Goal: Information Seeking & Learning: Learn about a topic

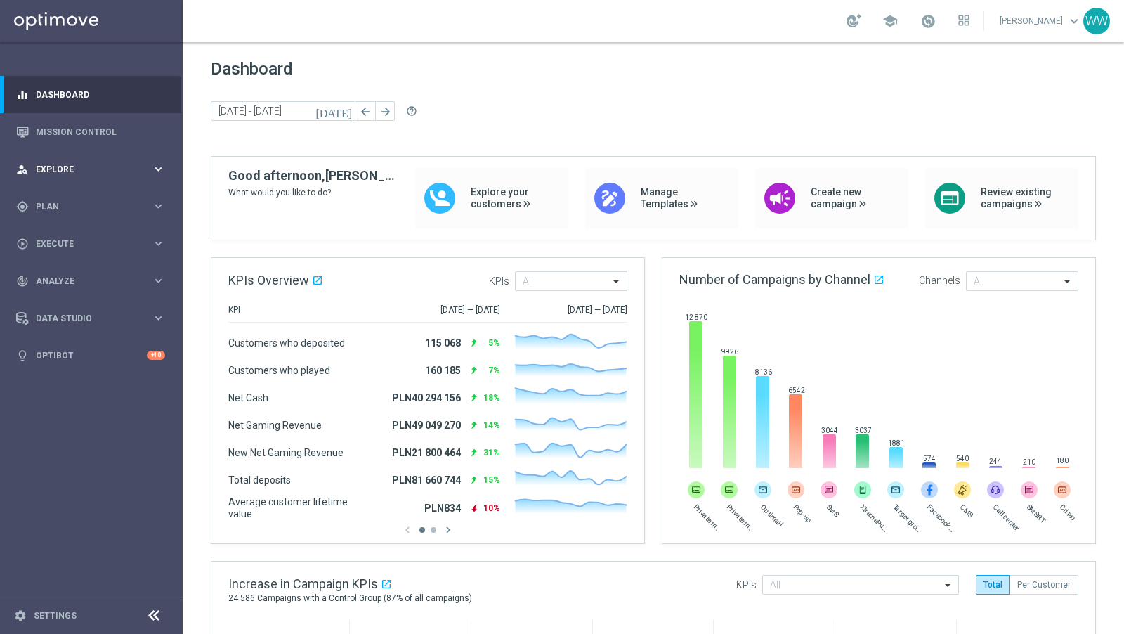
click at [70, 181] on div "person_search Explore keyboard_arrow_right" at bounding box center [90, 168] width 181 height 37
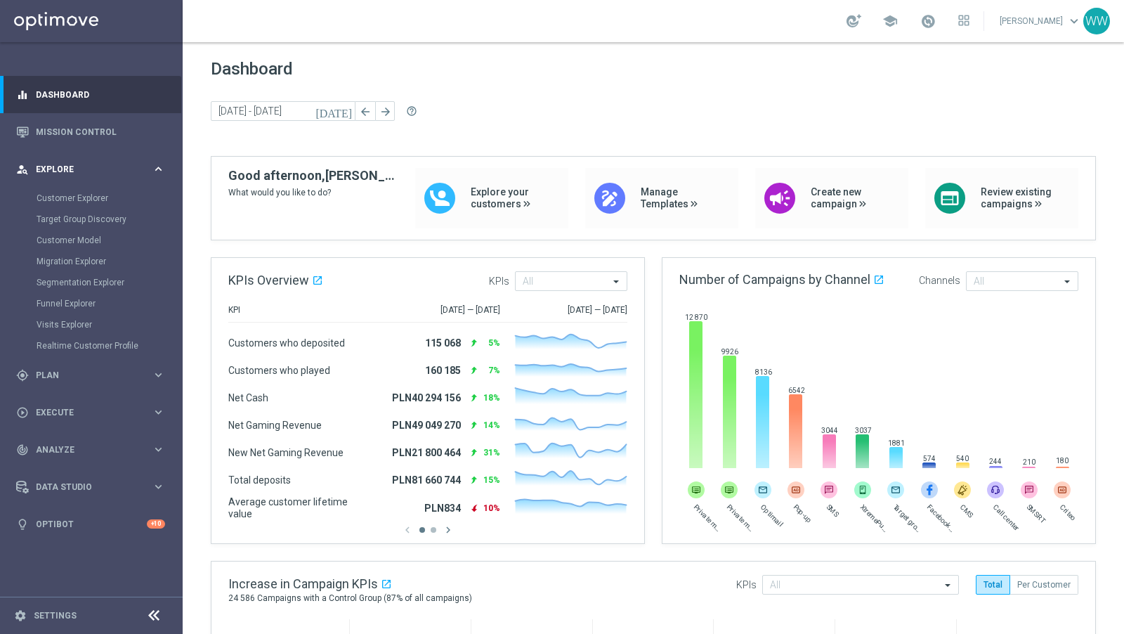
click at [70, 180] on div "person_search Explore keyboard_arrow_right" at bounding box center [90, 168] width 181 height 37
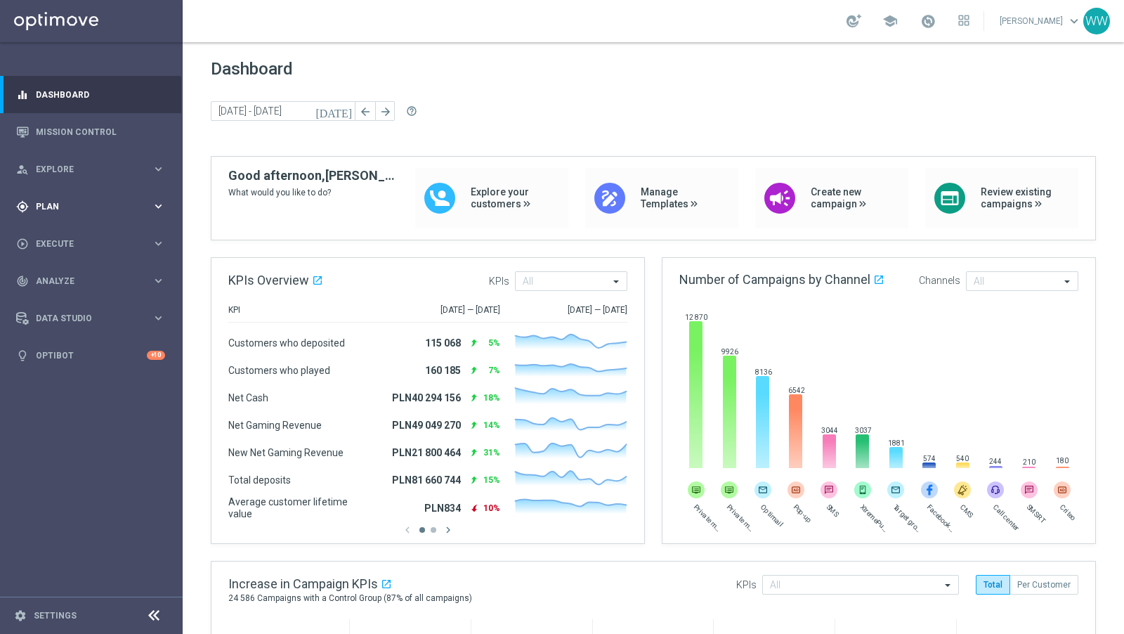
click at [70, 209] on span "Plan" at bounding box center [94, 206] width 116 height 8
click at [77, 206] on span "Plan" at bounding box center [94, 206] width 116 height 8
click at [81, 138] on link "Mission Control" at bounding box center [100, 131] width 129 height 37
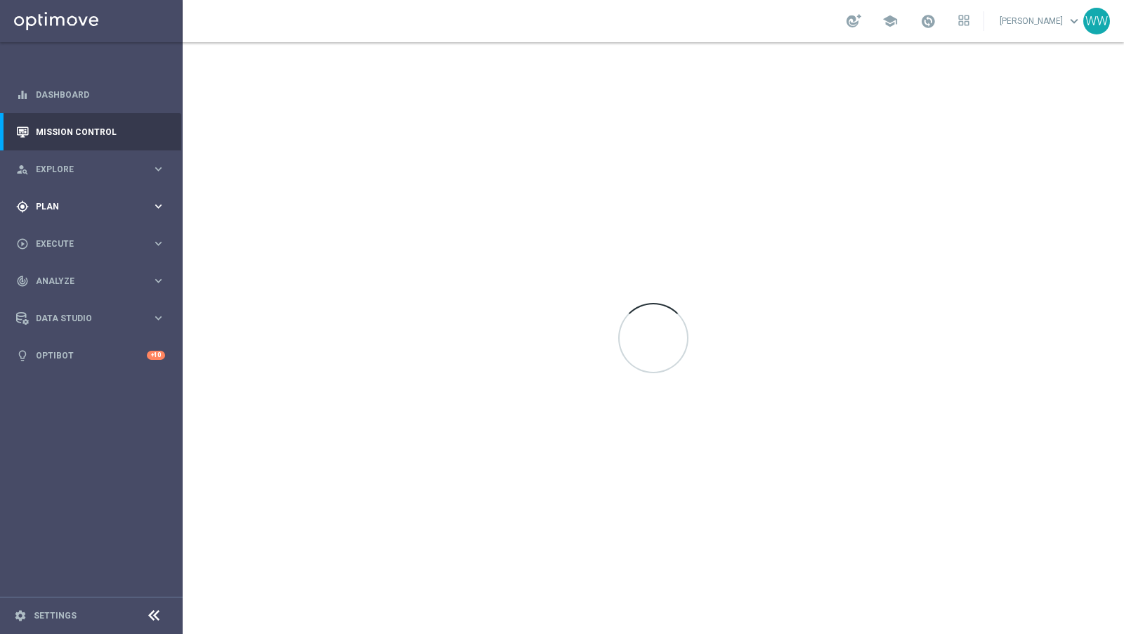
click at [72, 209] on span "Plan" at bounding box center [94, 206] width 116 height 8
click at [74, 230] on link "Target Groups" at bounding box center [92, 235] width 110 height 11
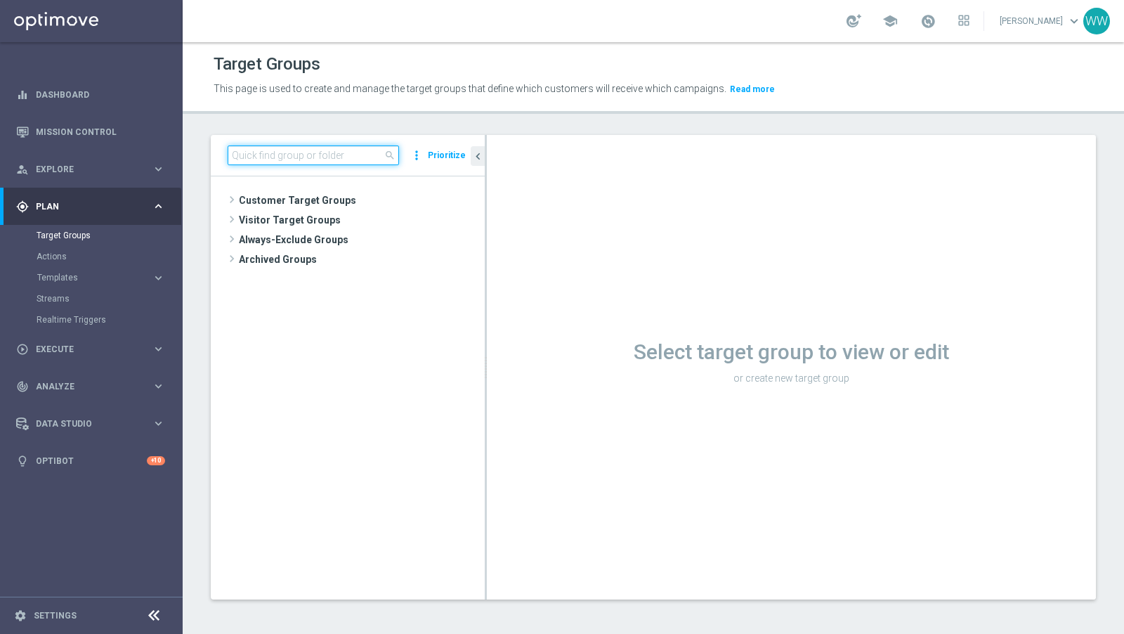
click at [260, 164] on input at bounding box center [313, 155] width 171 height 20
click at [260, 163] on input at bounding box center [313, 155] width 171 height 20
paste input "Check_pokrycieauto_grupa1"
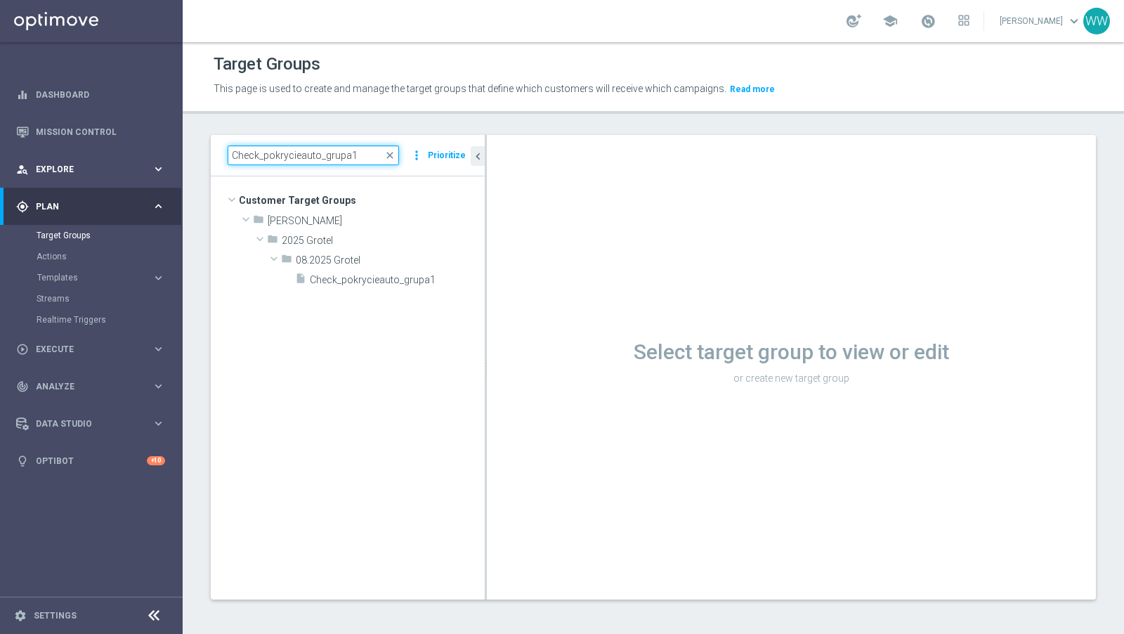
type input "Check_pokrycieauto_grupa1"
click at [62, 165] on span "Explore" at bounding box center [94, 169] width 116 height 8
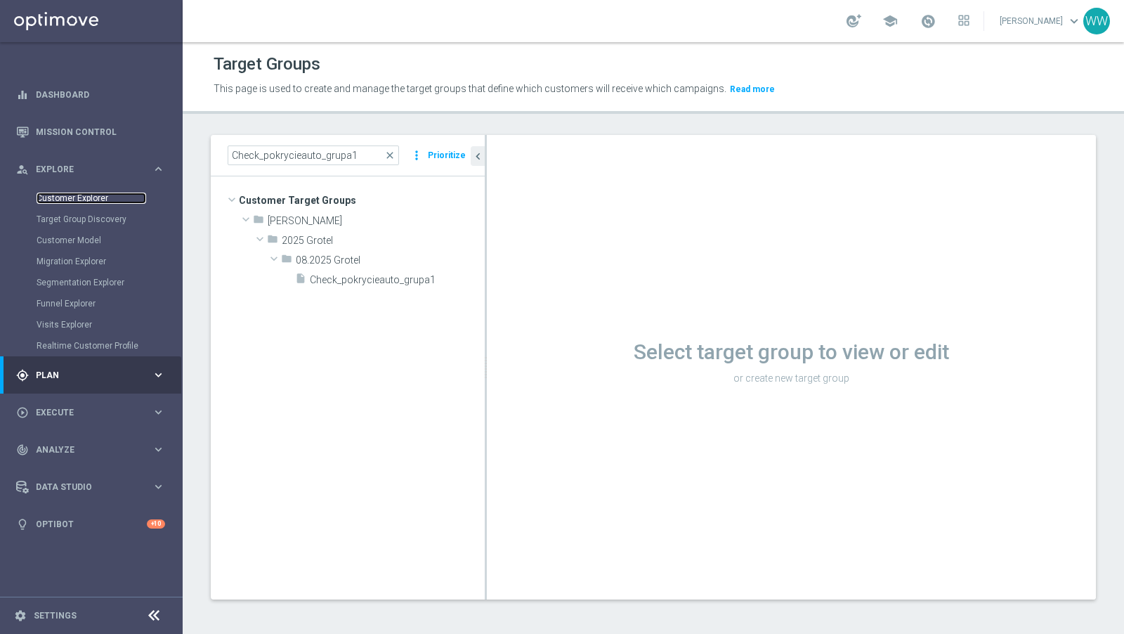
click at [71, 199] on link "Customer Explorer" at bounding box center [92, 197] width 110 height 11
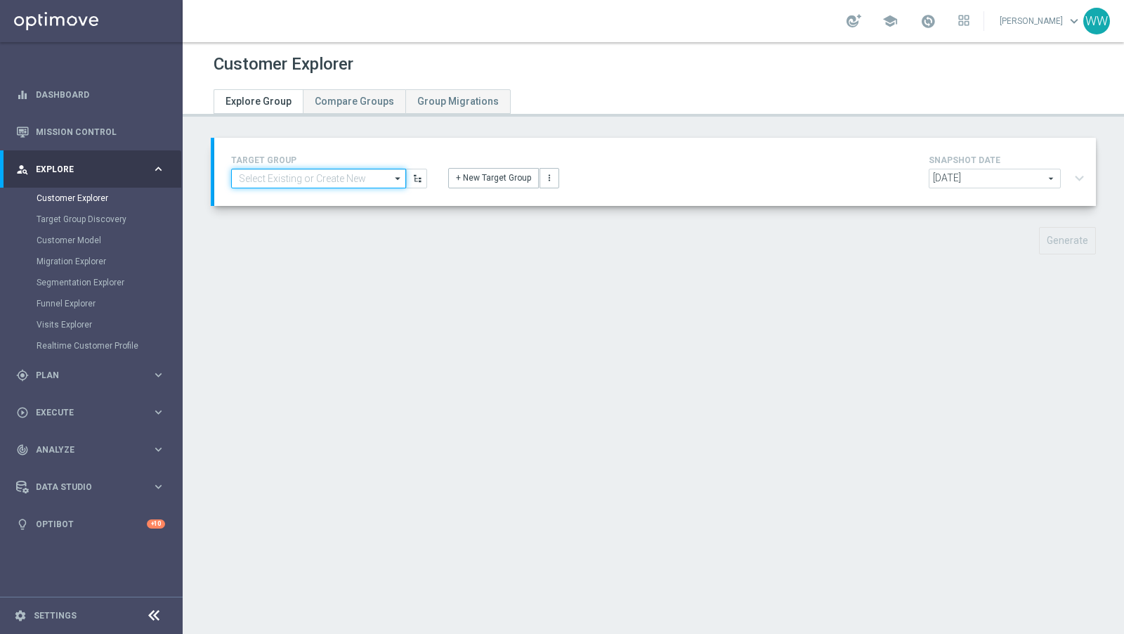
click at [258, 181] on input at bounding box center [318, 179] width 175 height 20
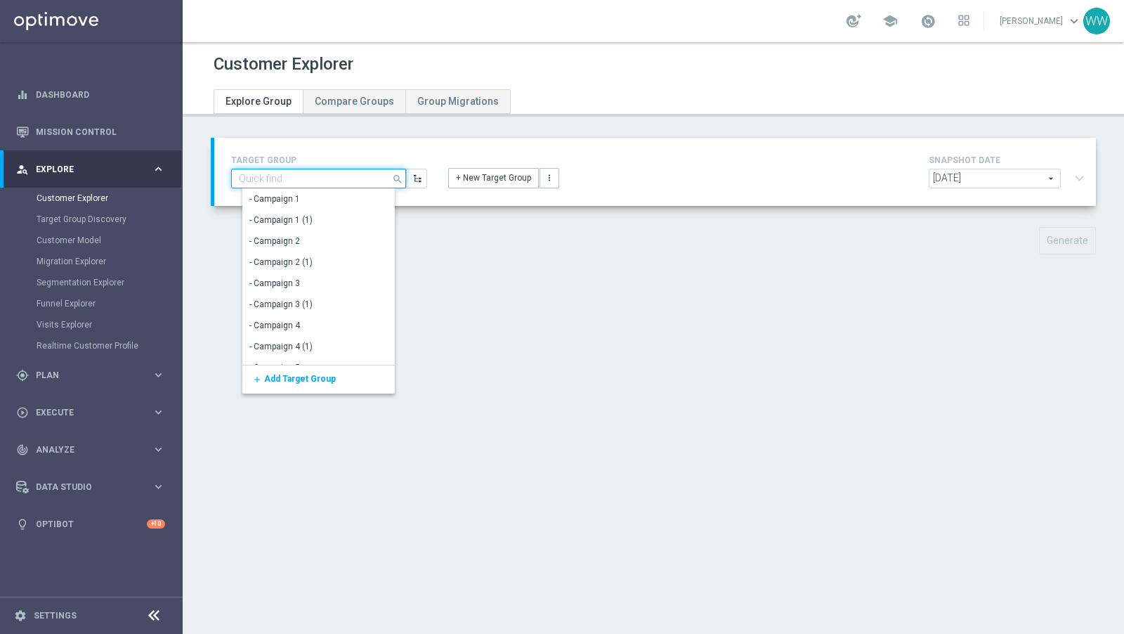
paste input "Check_pokrycieauto_grupa1"
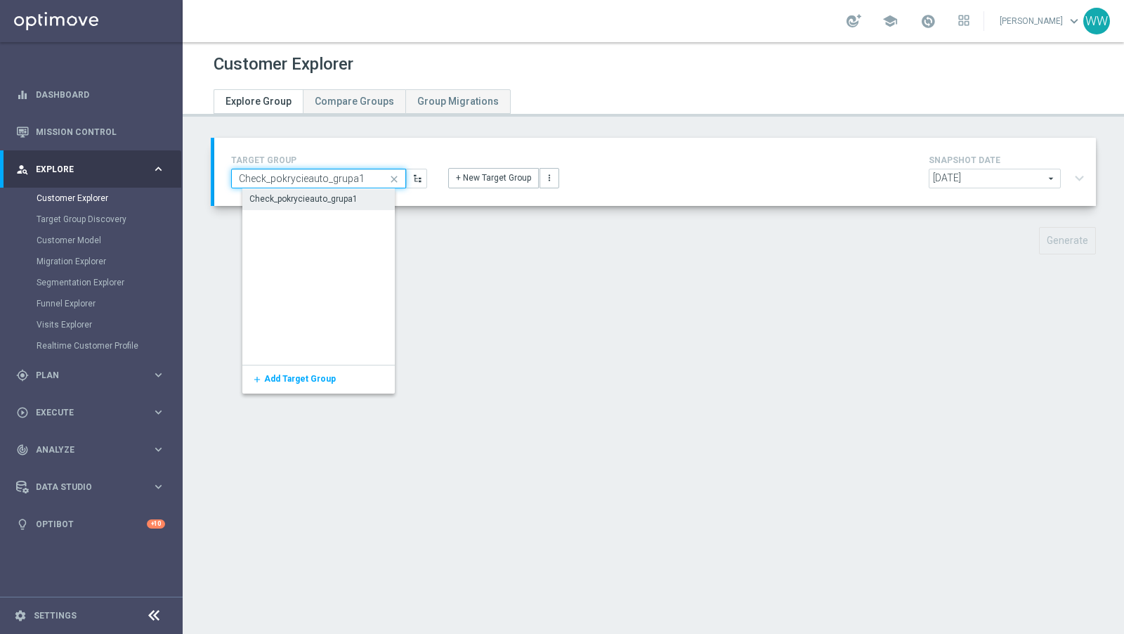
type input "Check_pokrycieauto_grupa1"
click at [276, 199] on div "Check_pokrycieauto_grupa1" at bounding box center [303, 198] width 108 height 13
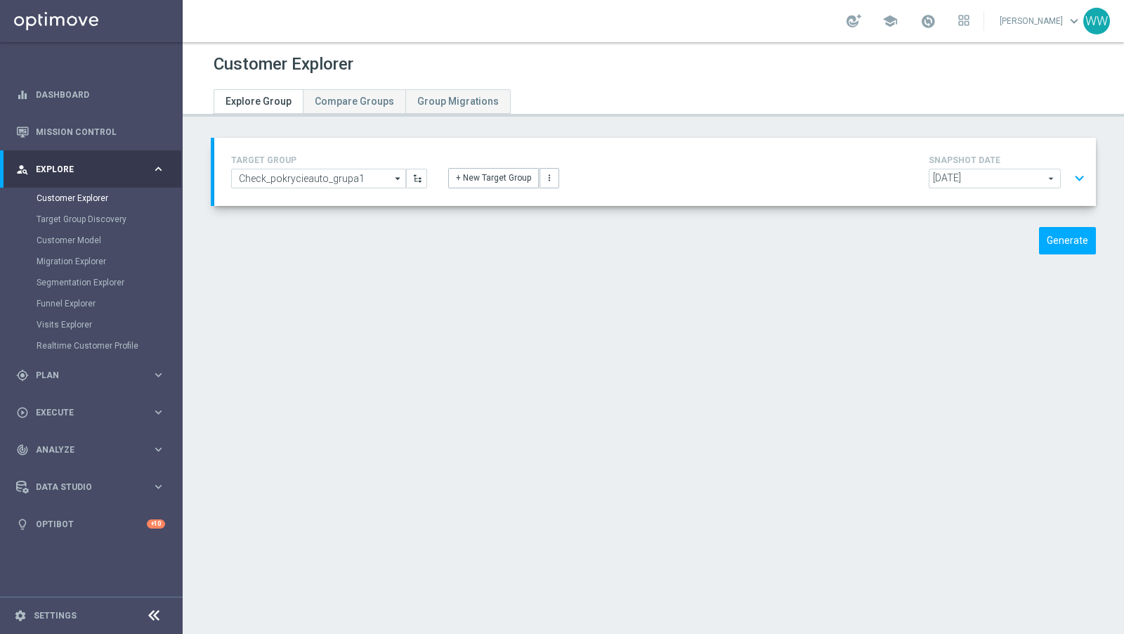
click at [1094, 183] on div "TARGET GROUP Check_pokrycieauto_grupa1 Check_pokrycieauto_grupa1 arrow_drop_dow…" at bounding box center [655, 172] width 882 height 68
click at [1080, 238] on button "Generate" at bounding box center [1067, 240] width 57 height 27
click at [1068, 177] on div "[DATE] [DATE] arrow_drop_down search expand_more" at bounding box center [1010, 180] width 162 height 23
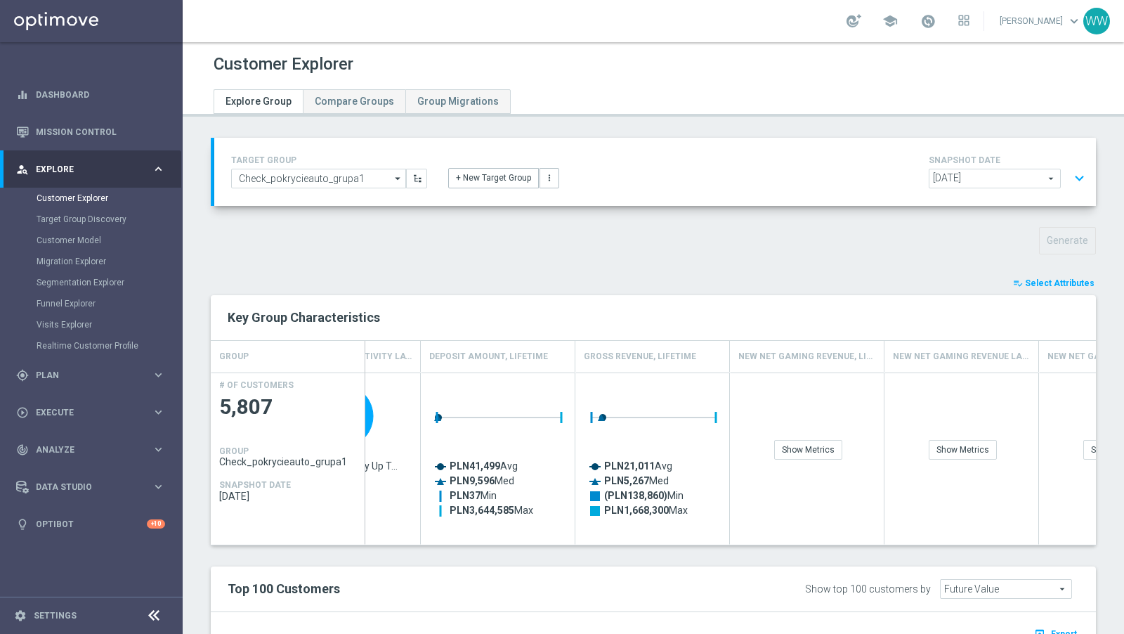
click at [1079, 171] on button "expand_more" at bounding box center [1079, 178] width 20 height 27
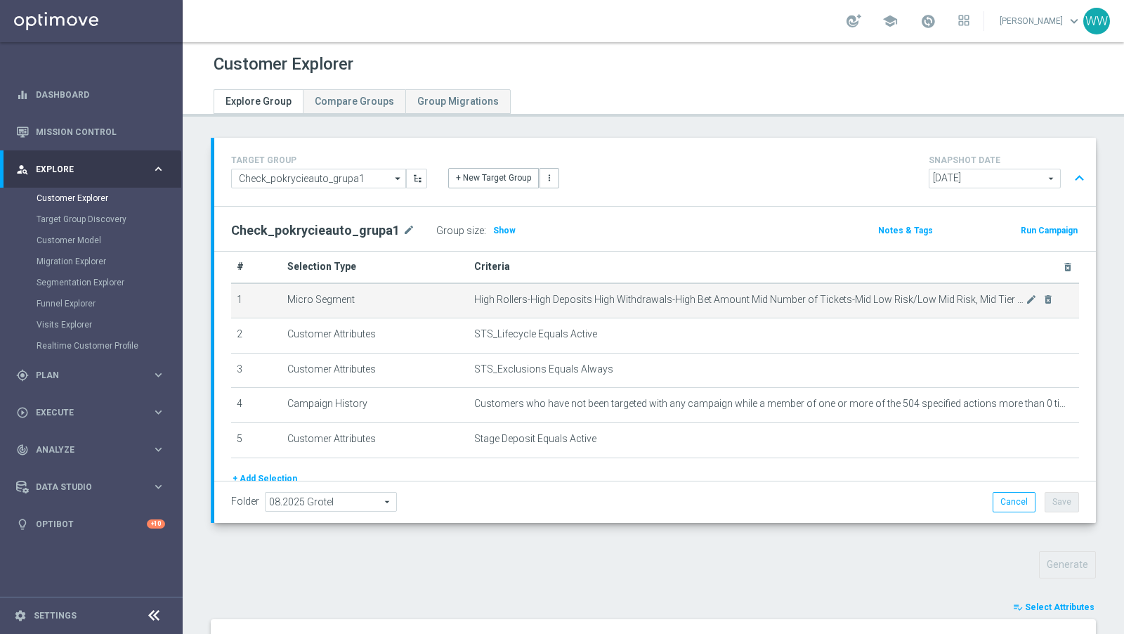
scroll to position [20, 0]
click at [1023, 297] on span "High Rollers-High Deposits High Withdrawals-High Bet Amount Mid Number of Ticke…" at bounding box center [749, 297] width 551 height 12
click at [1030, 297] on icon "mode_edit" at bounding box center [1031, 296] width 11 height 11
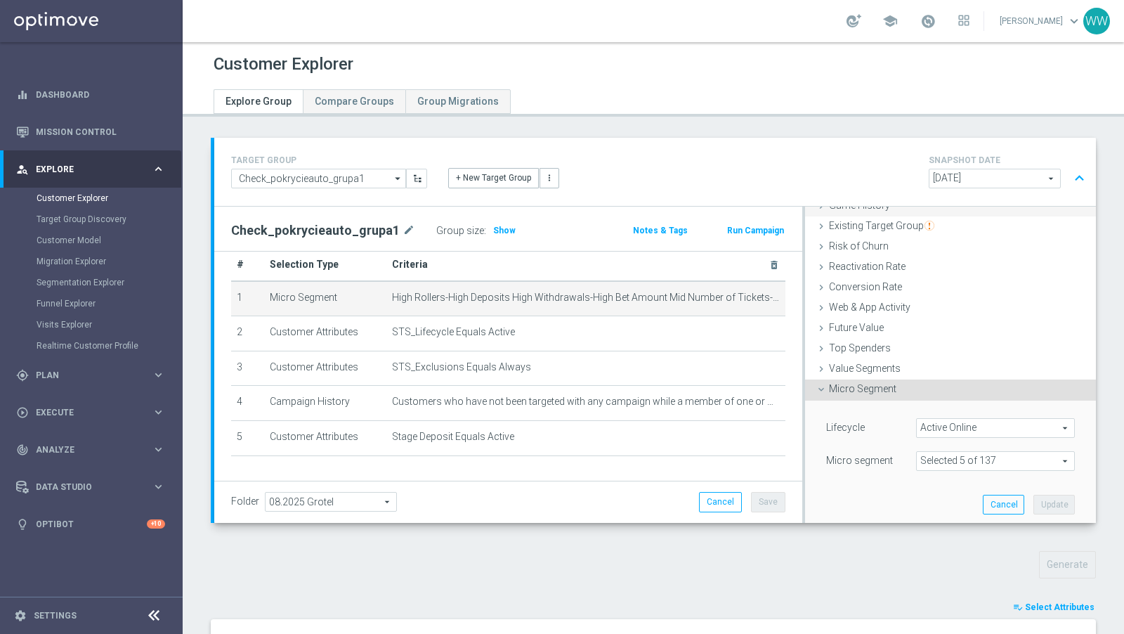
scroll to position [183, 0]
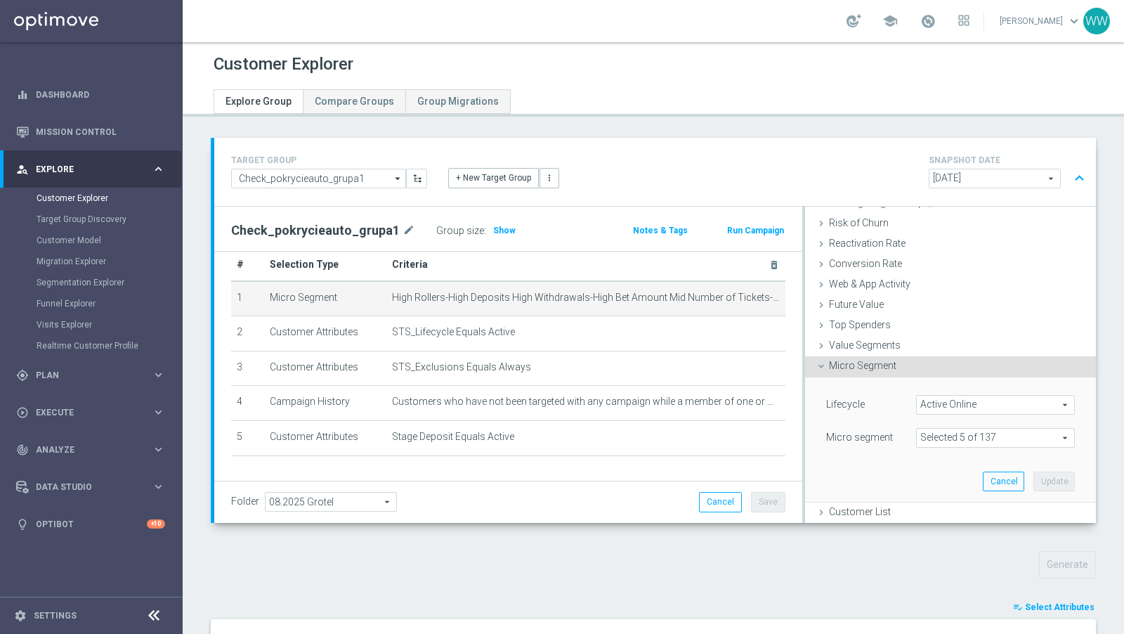
click at [858, 369] on div "Micro Segment done" at bounding box center [950, 366] width 291 height 21
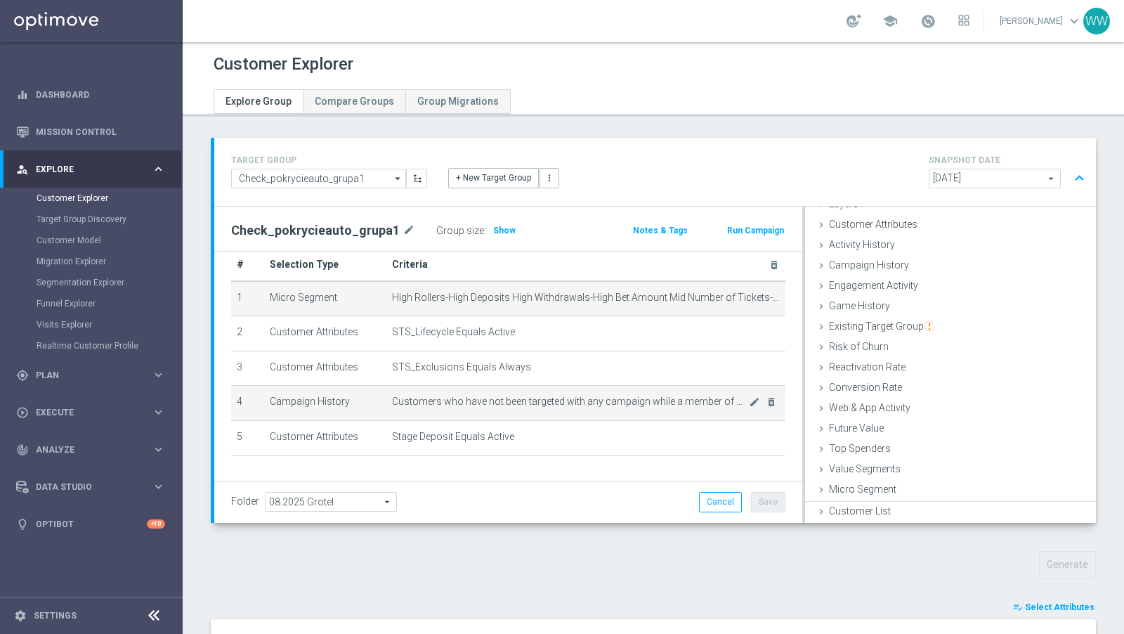
scroll to position [57, 0]
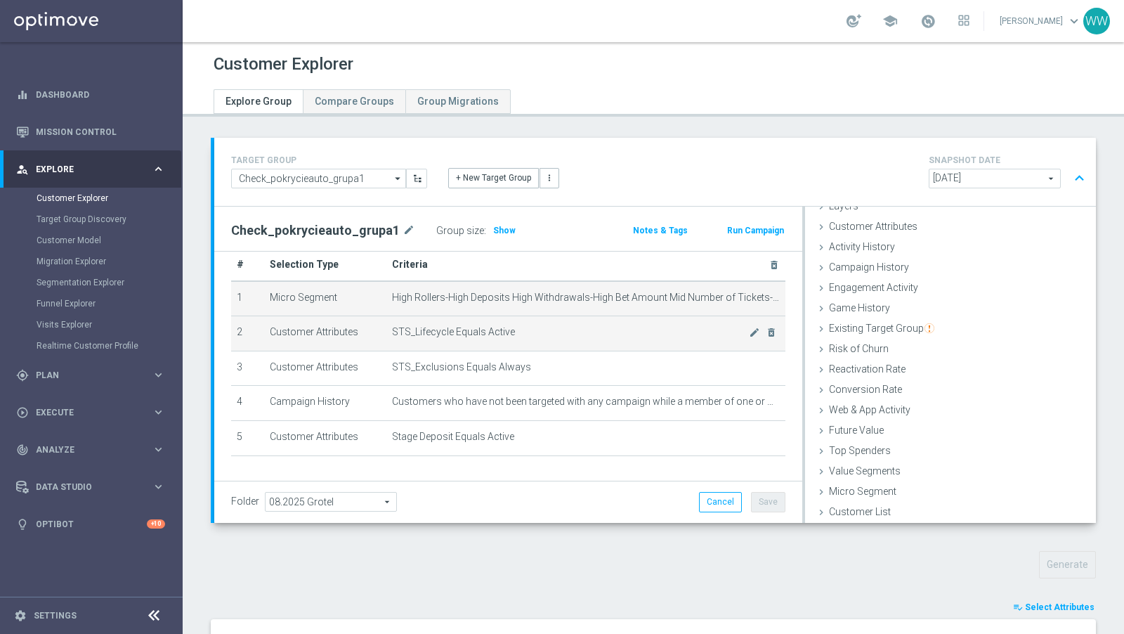
click at [539, 331] on span "STS_Lifecycle Equals Active" at bounding box center [570, 332] width 357 height 12
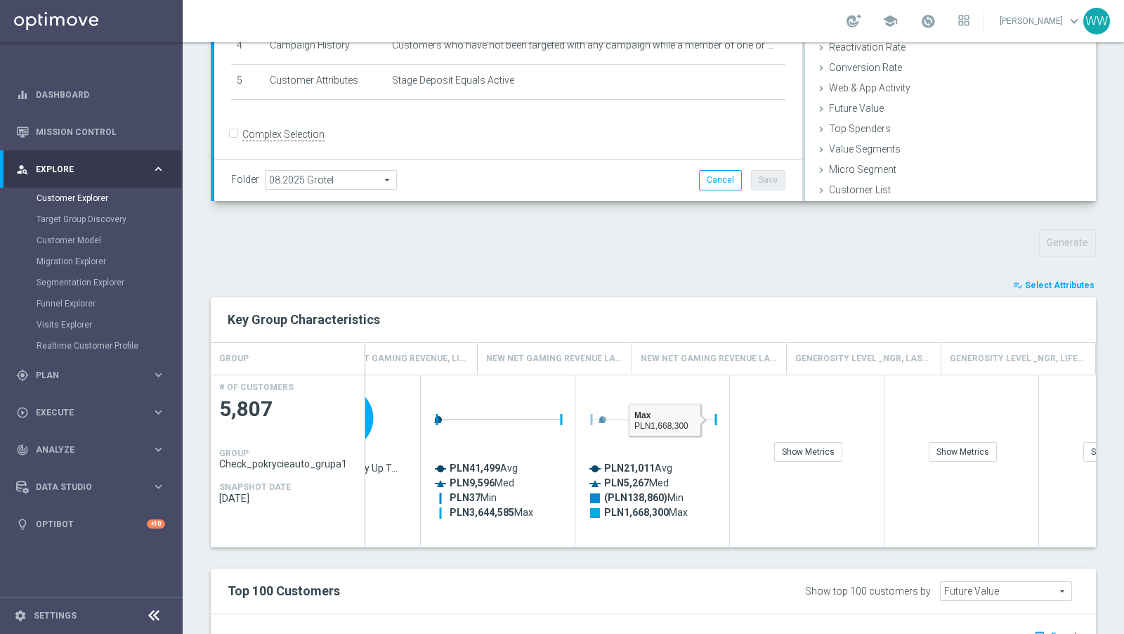
scroll to position [0, 815]
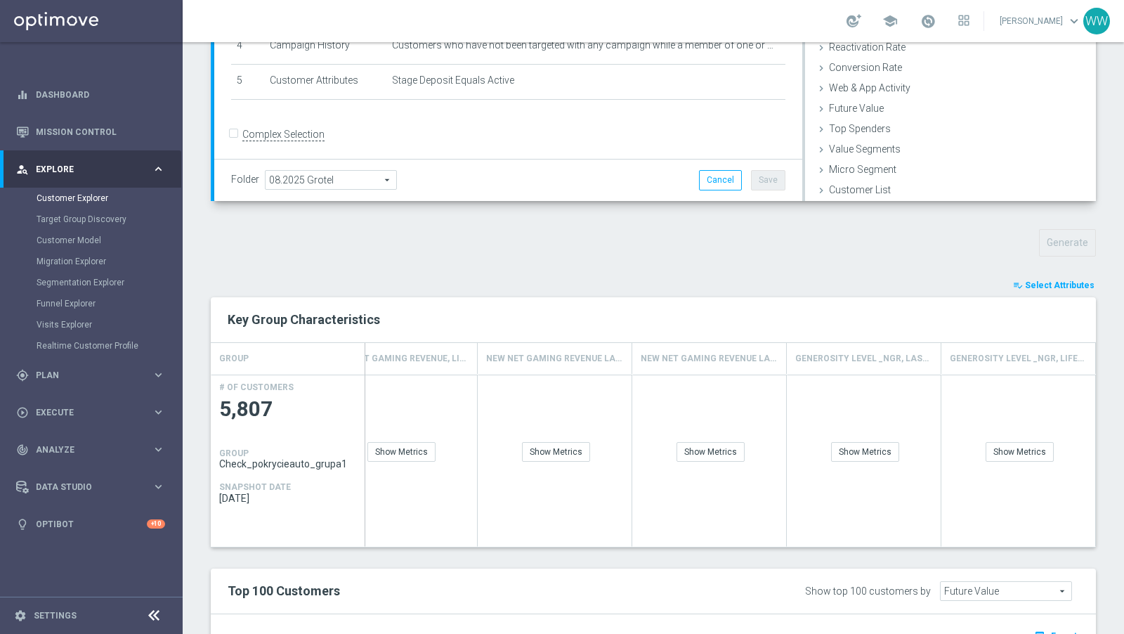
click at [1036, 283] on span "Select Attributes" at bounding box center [1060, 285] width 70 height 10
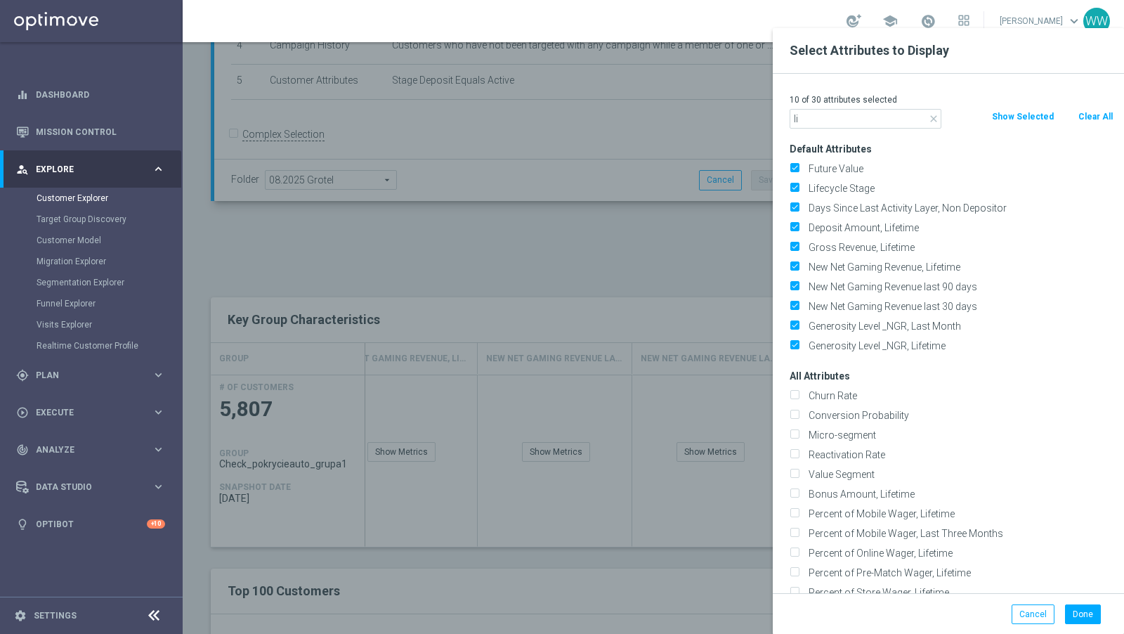
type input "l"
type input "s"
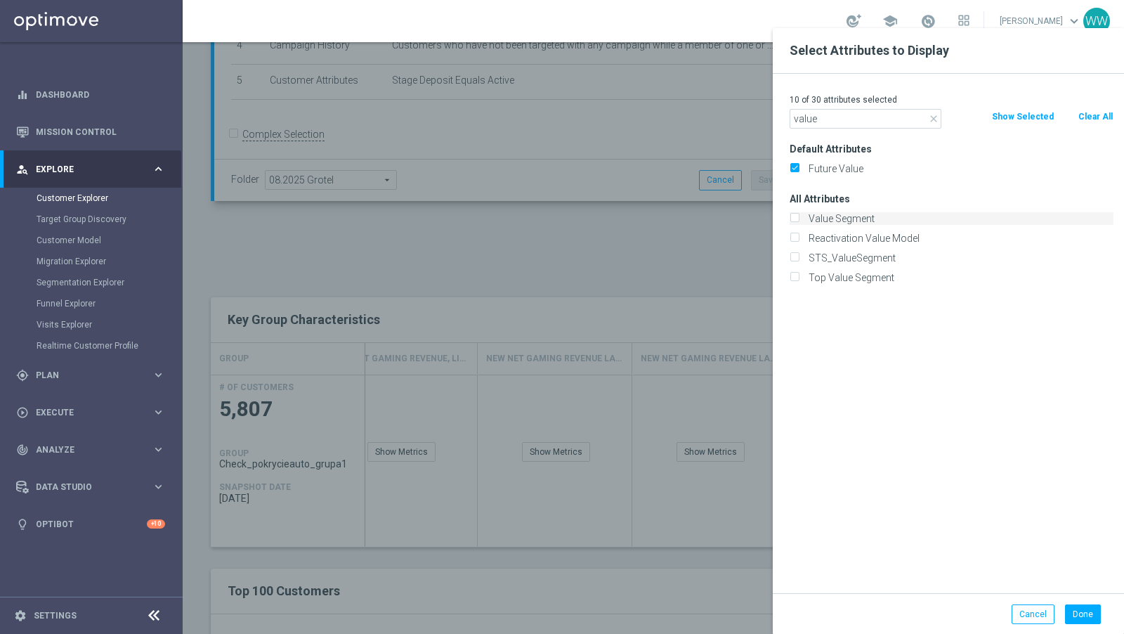
type input "value"
click at [794, 220] on input "Value Segment" at bounding box center [794, 220] width 9 height 9
checkbox input "true"
click at [799, 258] on div "STS_ValueSegment" at bounding box center [952, 257] width 324 height 13
click at [796, 256] on input "STS_ValueSegment" at bounding box center [794, 259] width 9 height 9
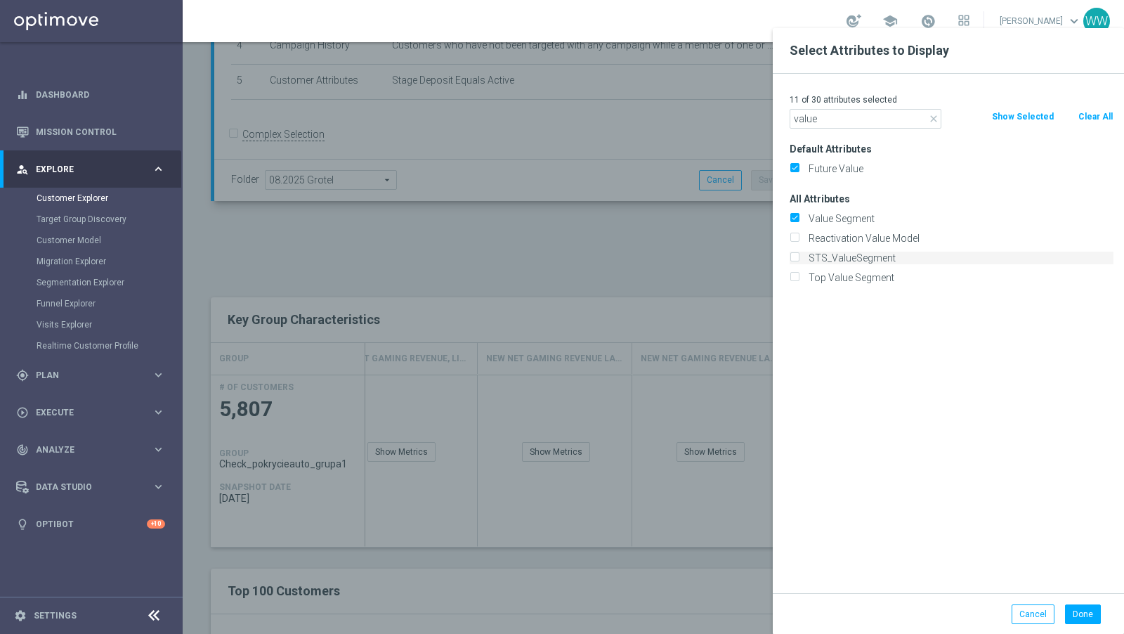
checkbox input "true"
click at [795, 218] on input "Value Segment" at bounding box center [794, 220] width 9 height 9
checkbox input "false"
click at [818, 97] on p "11 of 30 attributes selected" at bounding box center [952, 99] width 324 height 11
click at [818, 123] on input "value" at bounding box center [866, 119] width 152 height 20
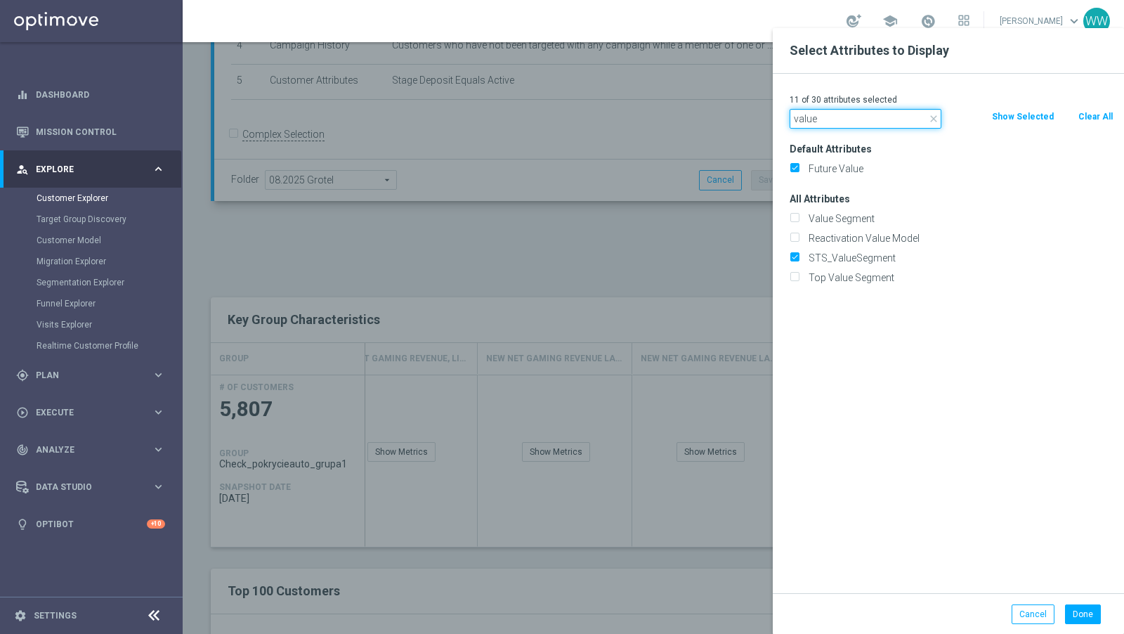
click at [818, 123] on input "value" at bounding box center [866, 119] width 152 height 20
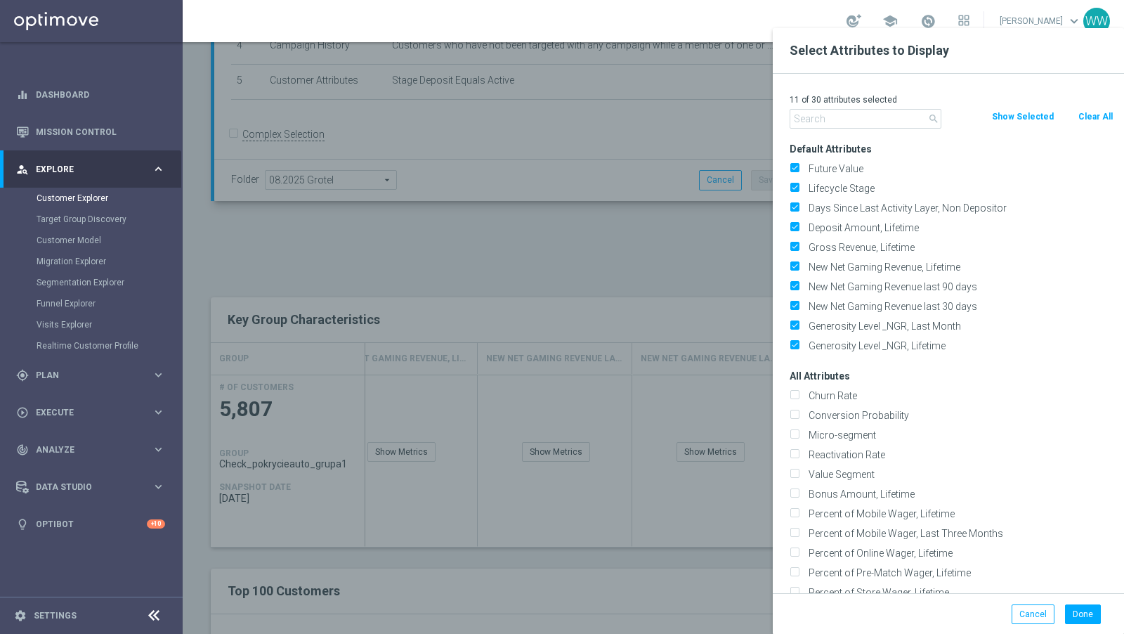
click at [1077, 623] on div "Done Cancel" at bounding box center [948, 613] width 351 height 41
click at [1077, 622] on button "Done" at bounding box center [1083, 614] width 36 height 20
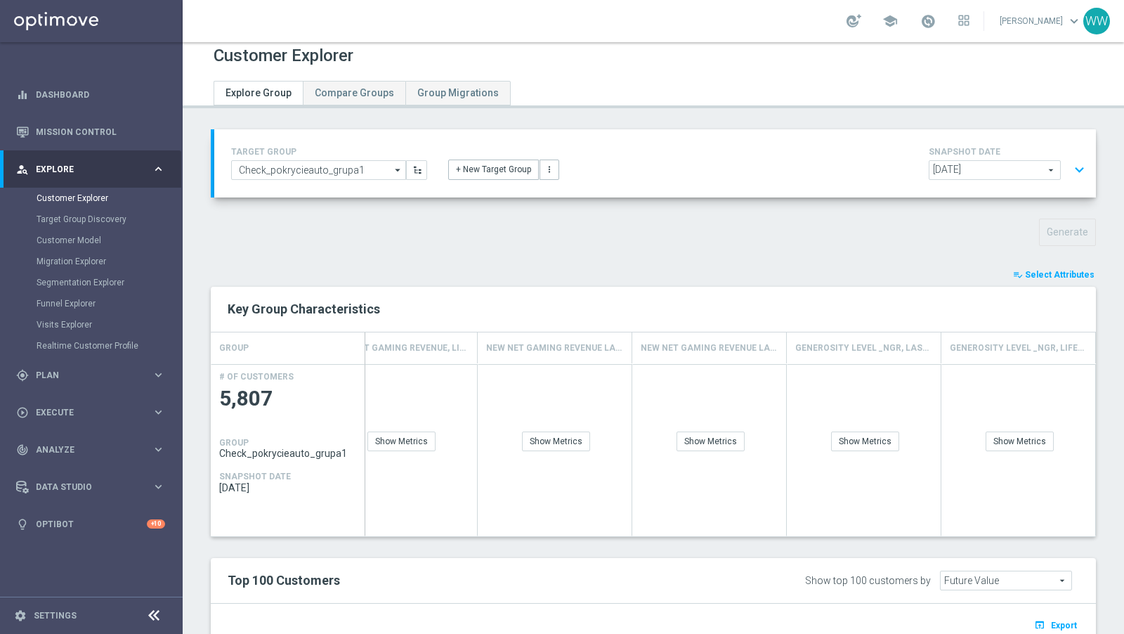
scroll to position [0, 969]
click at [1026, 435] on div "Show Breakdown" at bounding box center [1026, 441] width 82 height 20
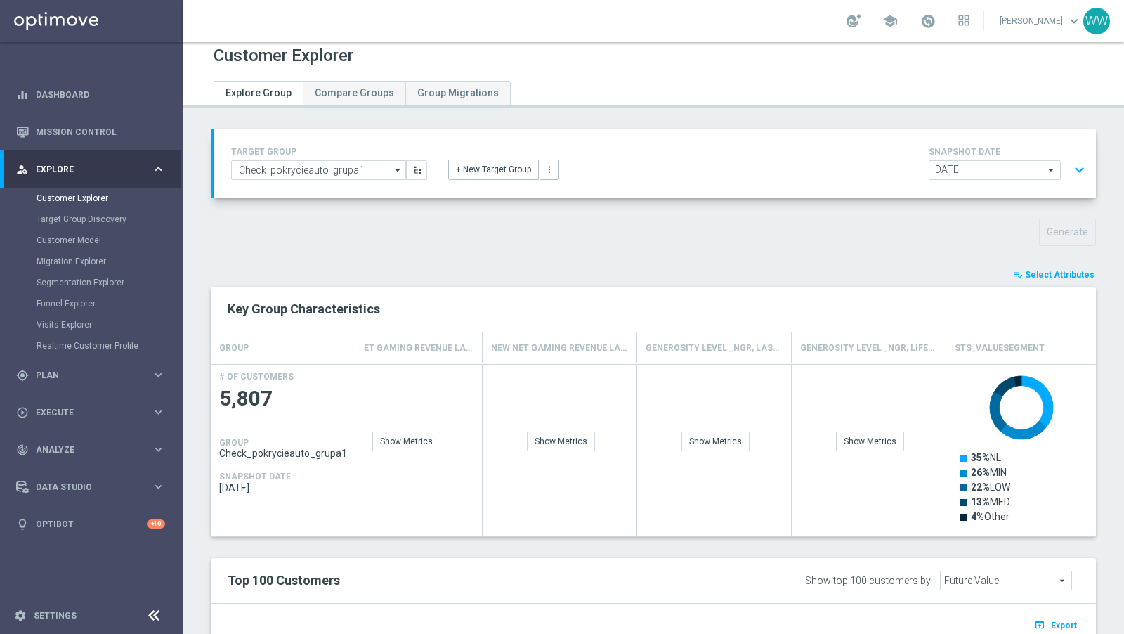
scroll to position [33, 0]
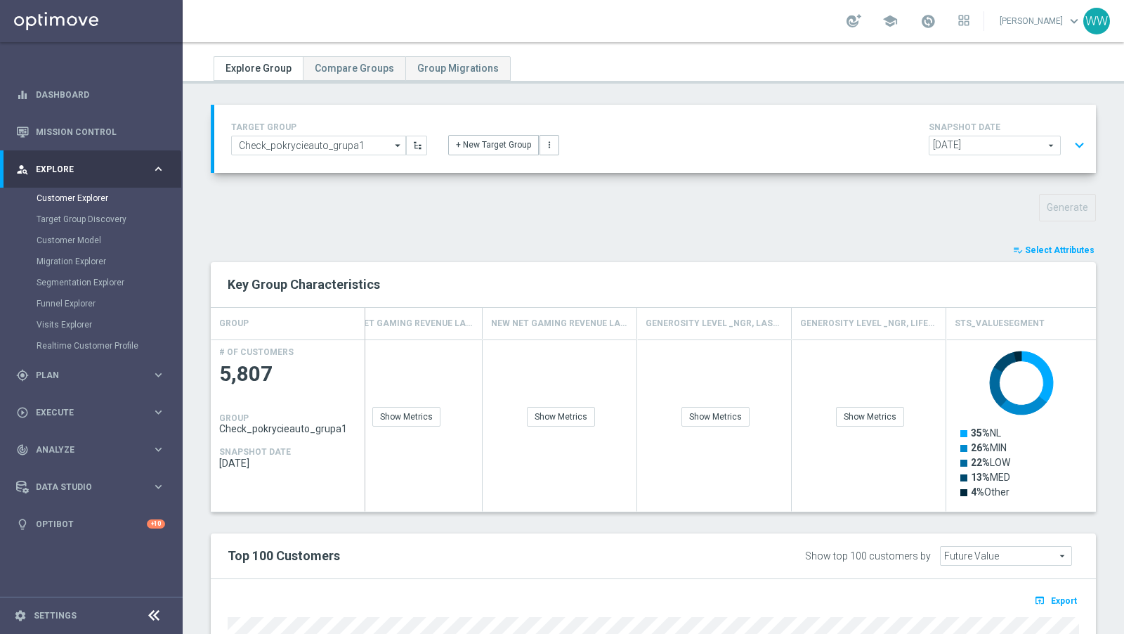
click at [662, 123] on div "+ New Target Group more_vert" at bounding box center [655, 137] width 435 height 37
click at [339, 155] on div "TARGET GROUP Check_pokrycieauto_grupa1 Check_pokrycieauto_grupa1 arrow_drop_dow…" at bounding box center [655, 139] width 869 height 40
click at [339, 138] on input "Check_pokrycieauto_grupa1" at bounding box center [318, 146] width 175 height 20
click at [339, 138] on input at bounding box center [318, 146] width 175 height 20
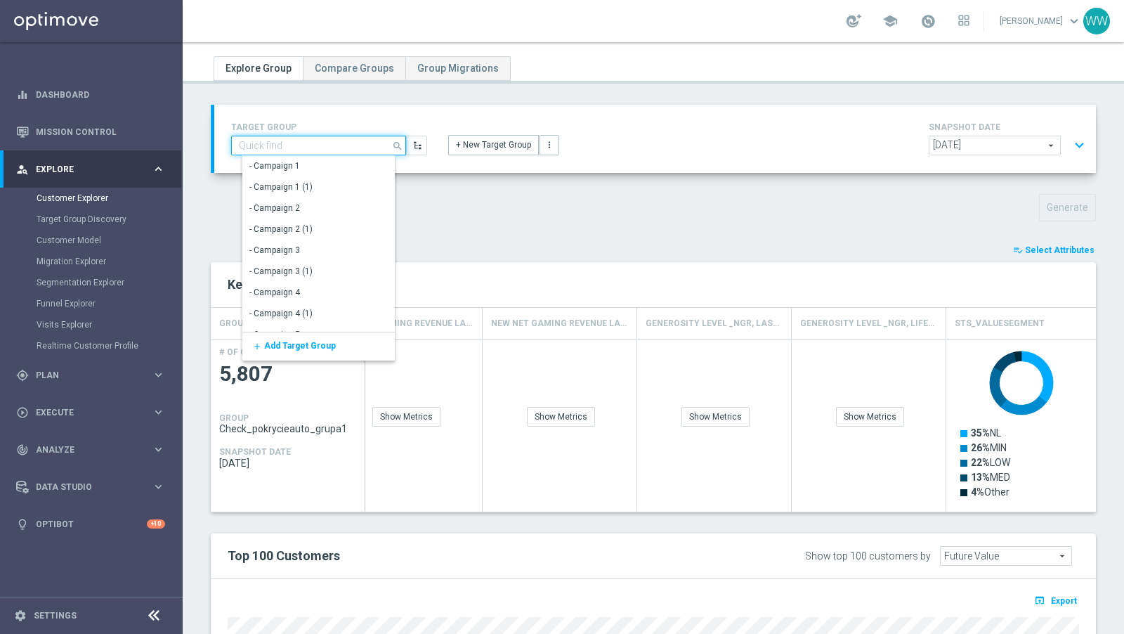
paste input "Check_pokrycieauto_grupa2"
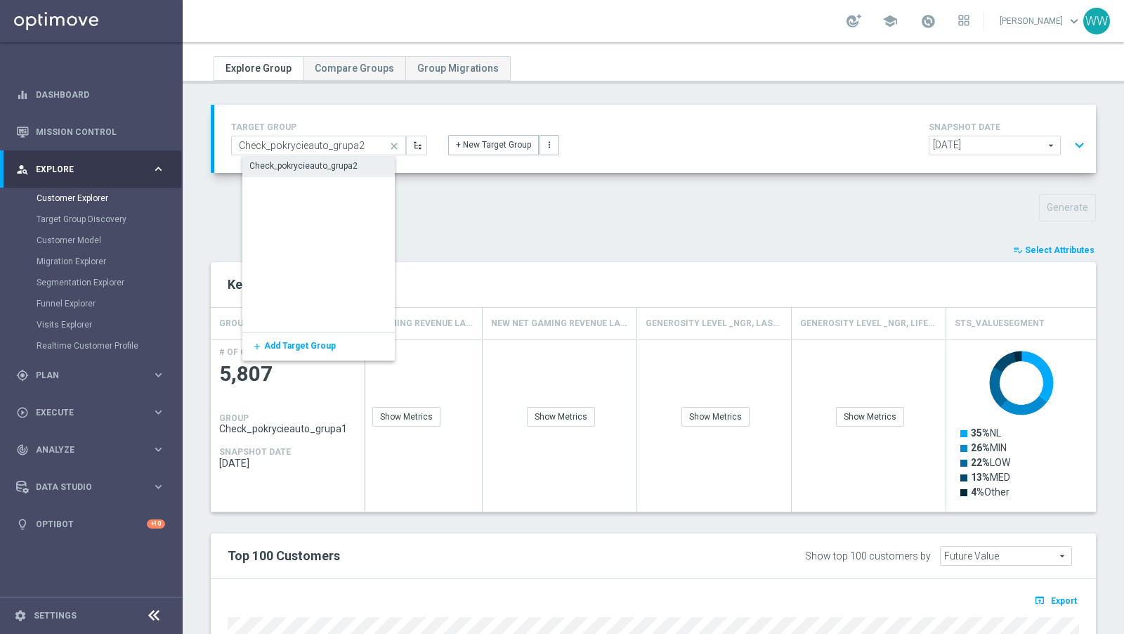
click at [331, 159] on div "Check_pokrycieauto_grupa2" at bounding box center [303, 165] width 108 height 13
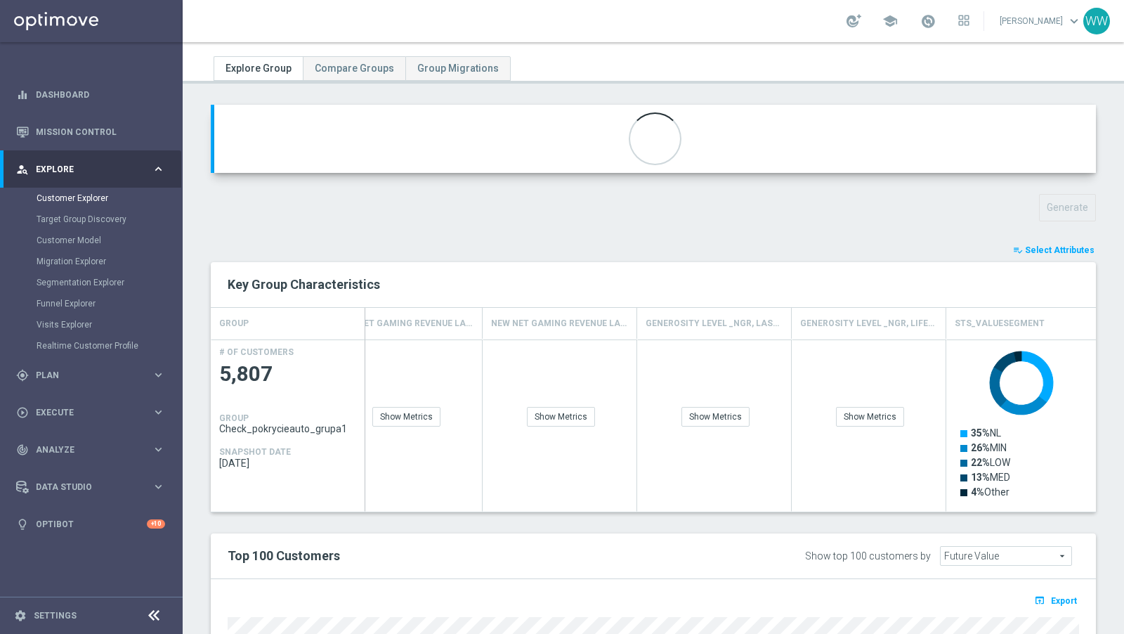
type input "Check_pokrycieauto_grupa2"
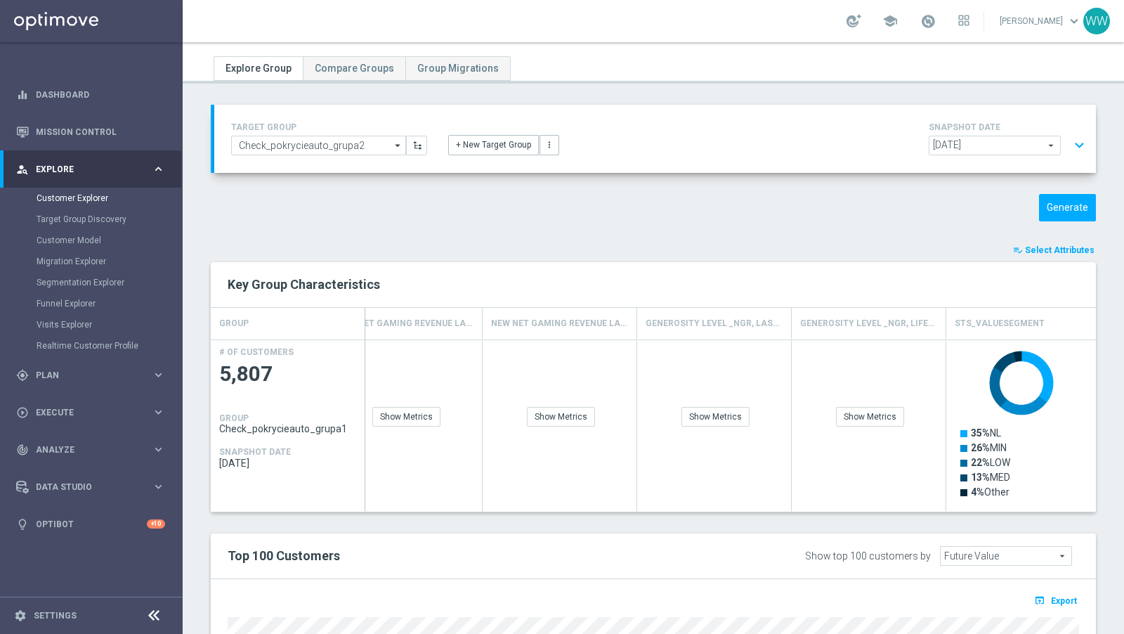
scroll to position [64, 0]
click at [1079, 216] on button "Generate" at bounding box center [1067, 207] width 57 height 27
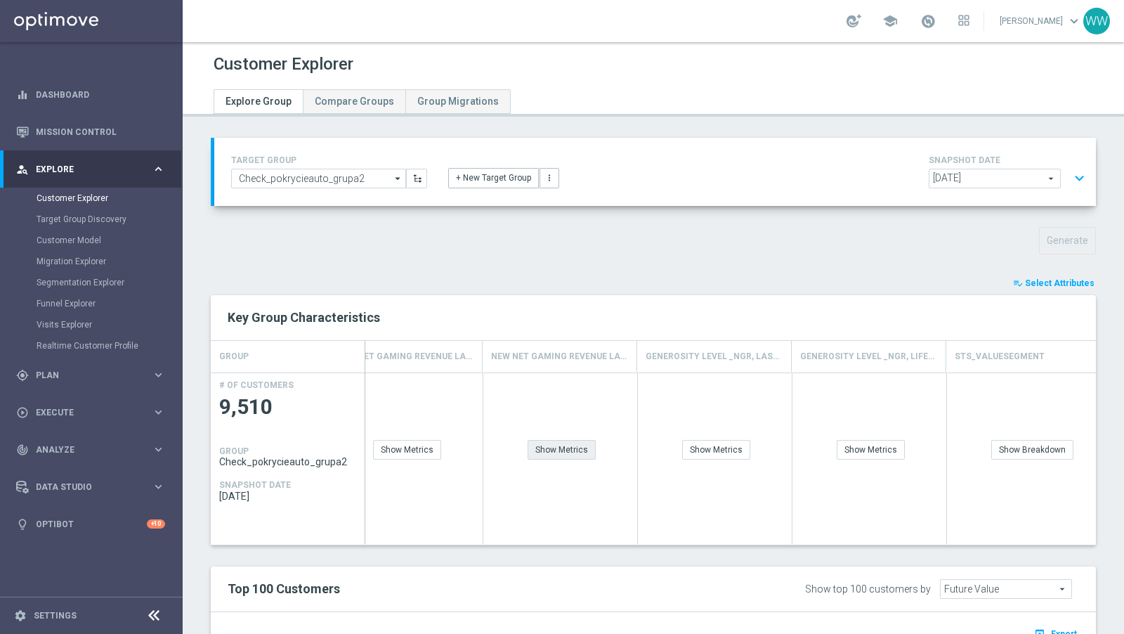
scroll to position [197, 0]
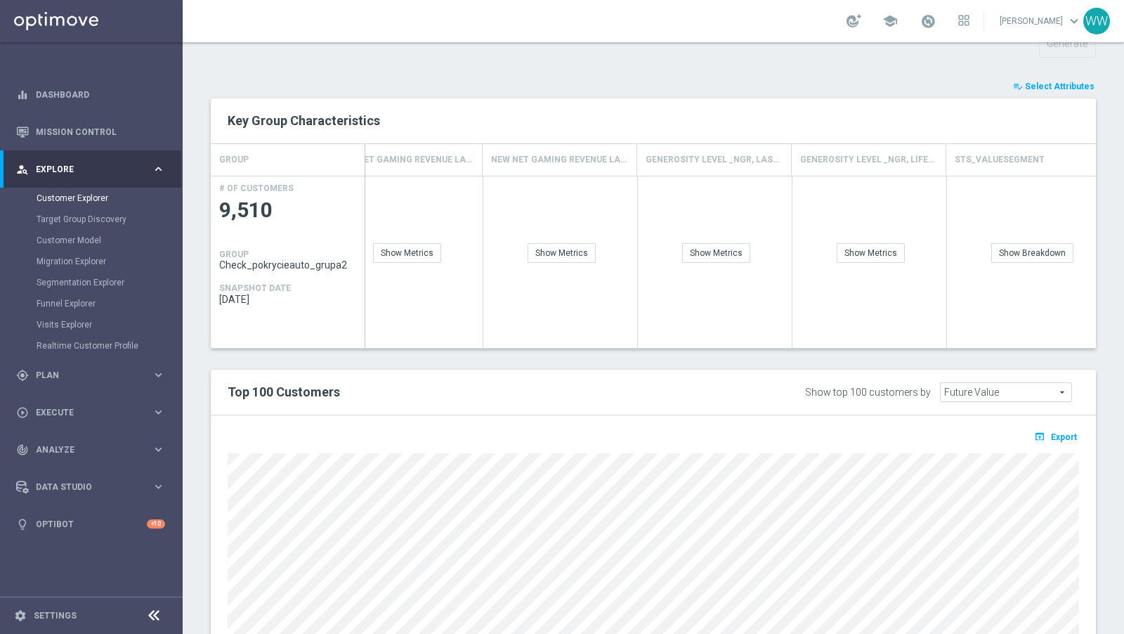
click at [1036, 91] on button "playlist_add_check Select Attributes" at bounding box center [1053, 86] width 84 height 15
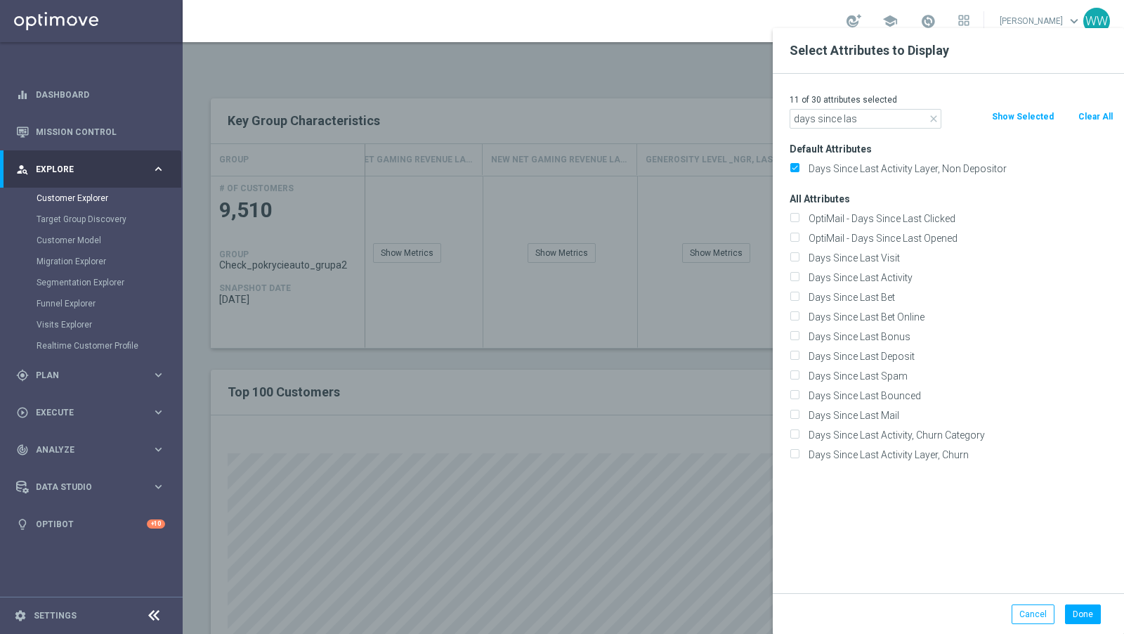
type input "days since las"
click at [590, 419] on div at bounding box center [745, 345] width 1124 height 634
click at [693, 159] on div at bounding box center [745, 345] width 1124 height 634
click at [731, 445] on div at bounding box center [745, 345] width 1124 height 634
click at [716, 279] on div at bounding box center [745, 345] width 1124 height 634
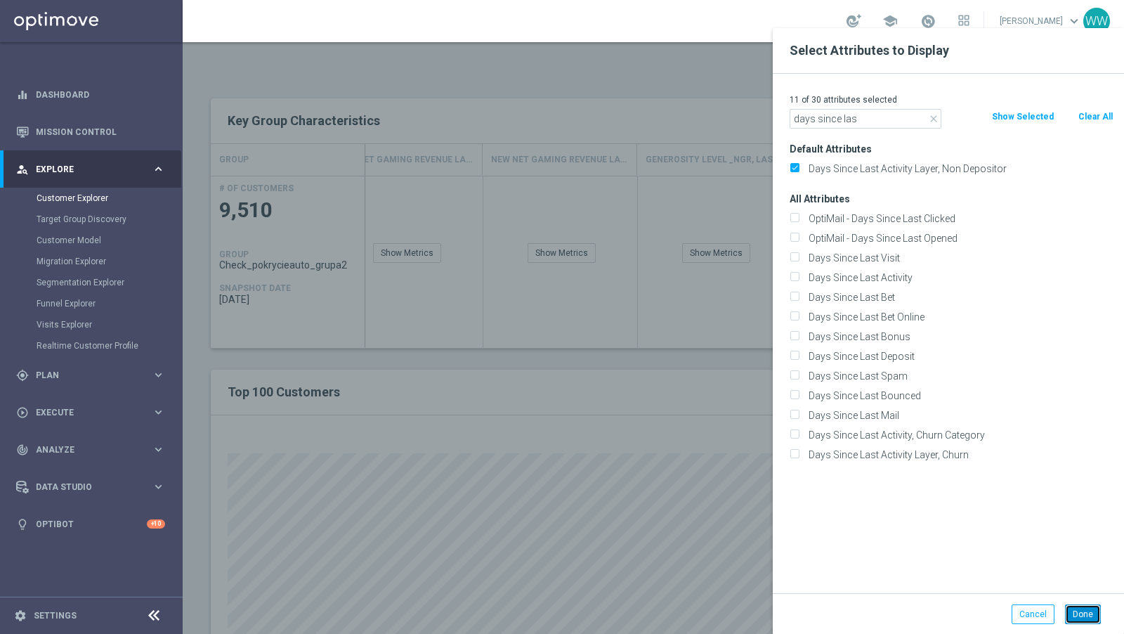
click at [1080, 622] on button "Done" at bounding box center [1083, 614] width 36 height 20
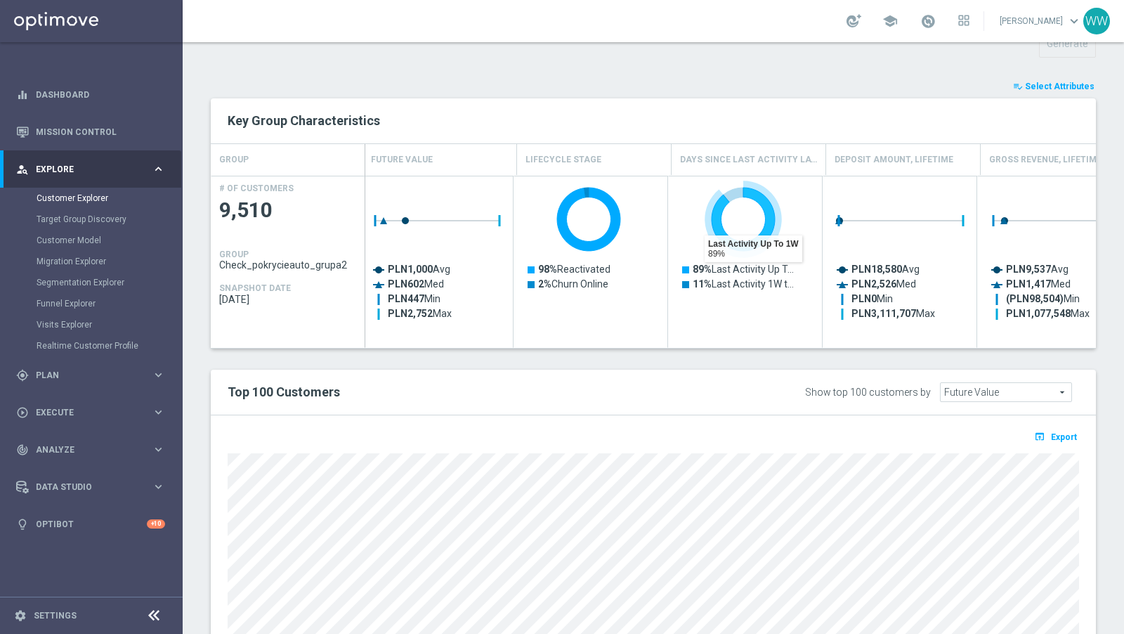
scroll to position [0, 0]
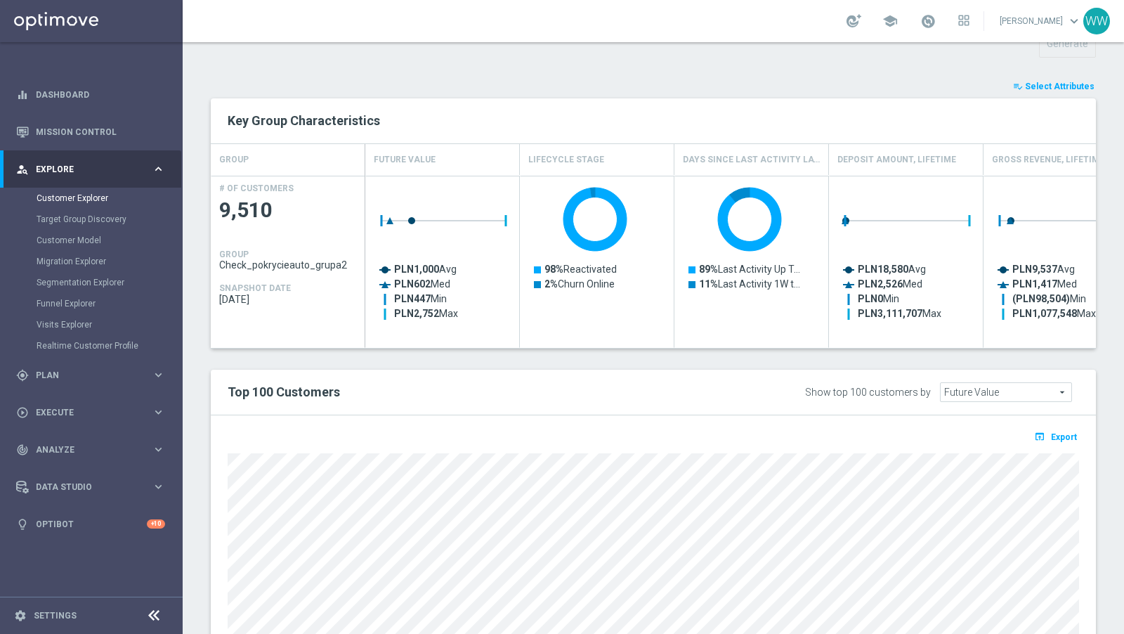
click at [1044, 90] on button "playlist_add_check Select Attributes" at bounding box center [1053, 86] width 84 height 15
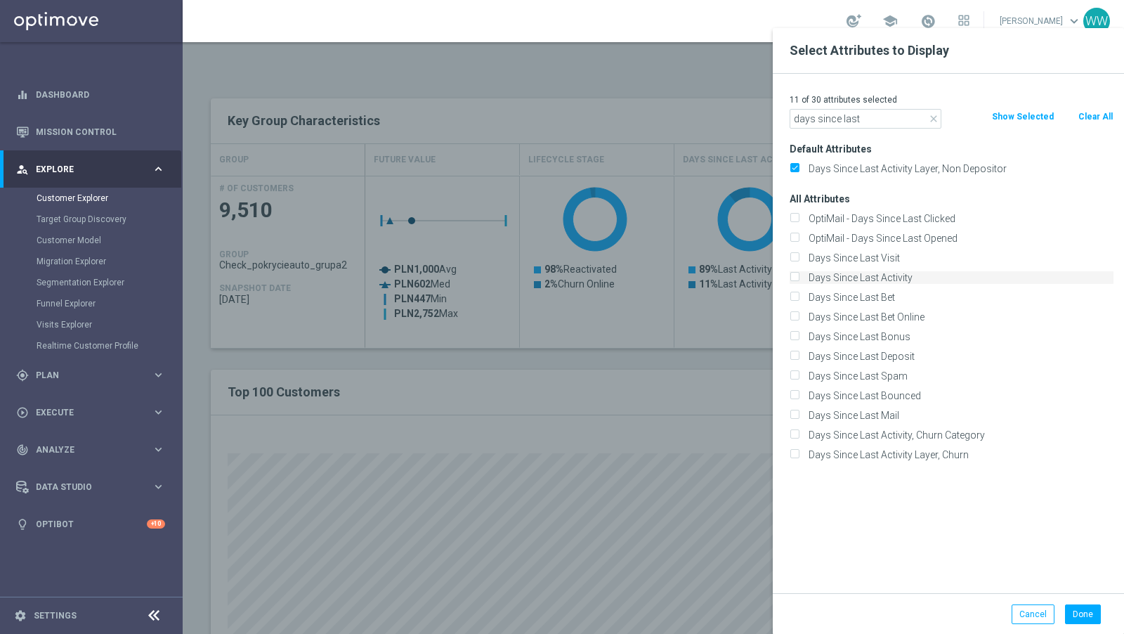
type input "days since last"
click at [836, 281] on label "Days Since Last Activity" at bounding box center [959, 277] width 310 height 13
click at [799, 281] on input "Days Since Last Activity" at bounding box center [794, 279] width 9 height 9
checkbox input "true"
click at [846, 166] on label "Days Since Last Activity Layer, Non Depositor" at bounding box center [959, 168] width 310 height 13
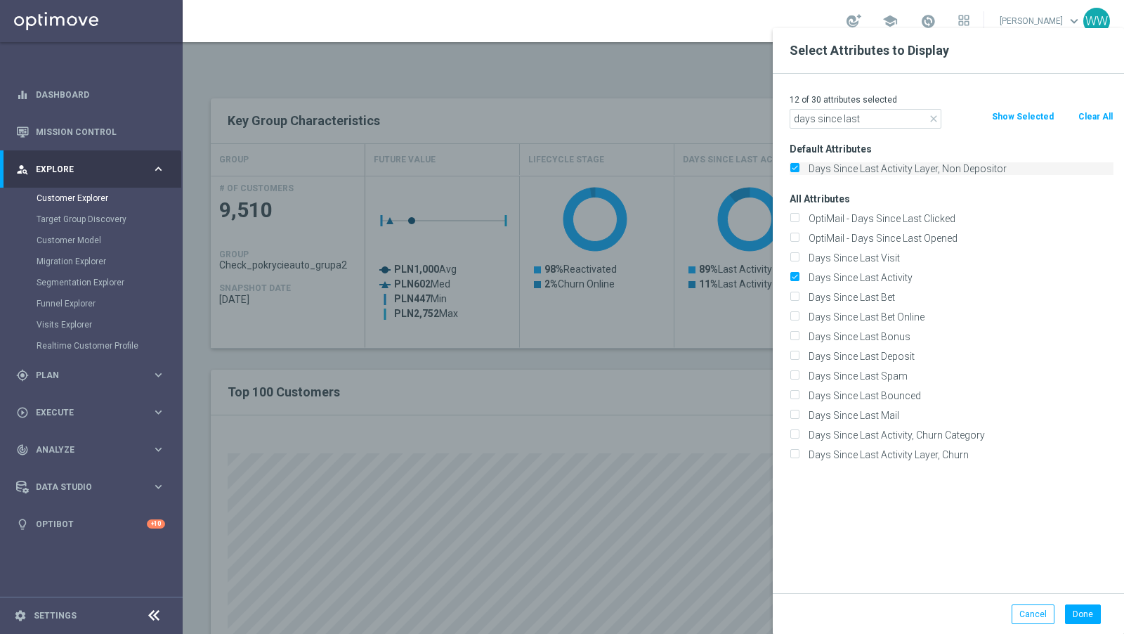
click at [799, 166] on input "Days Since Last Activity Layer, Non Depositor" at bounding box center [794, 170] width 9 height 9
checkbox input "false"
click at [1087, 605] on button "Done" at bounding box center [1083, 614] width 36 height 20
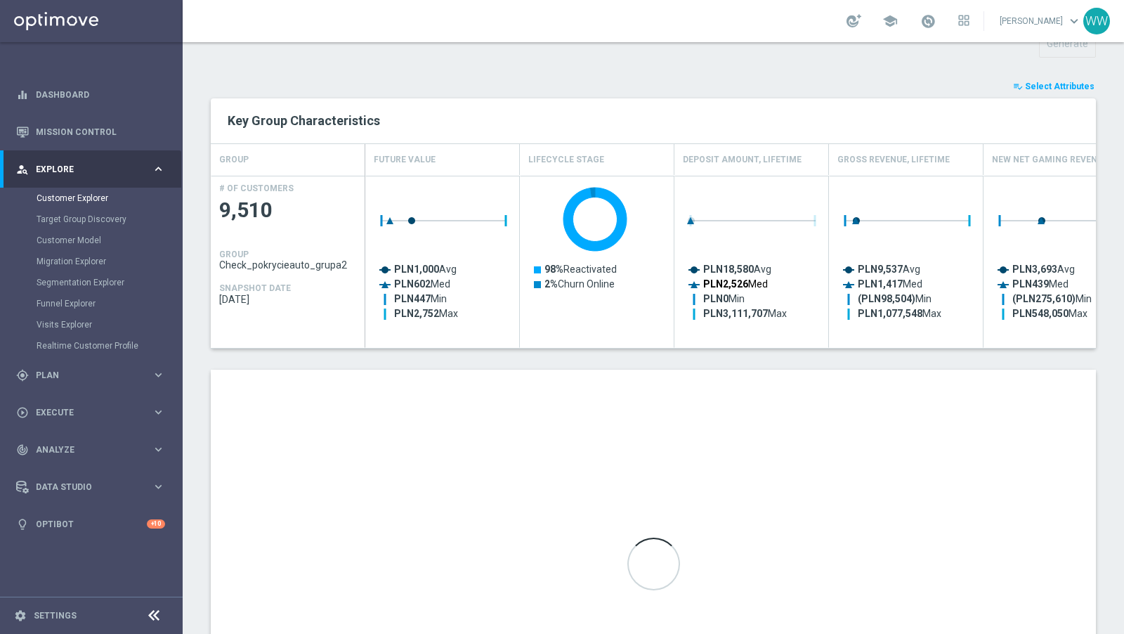
scroll to position [0, 22]
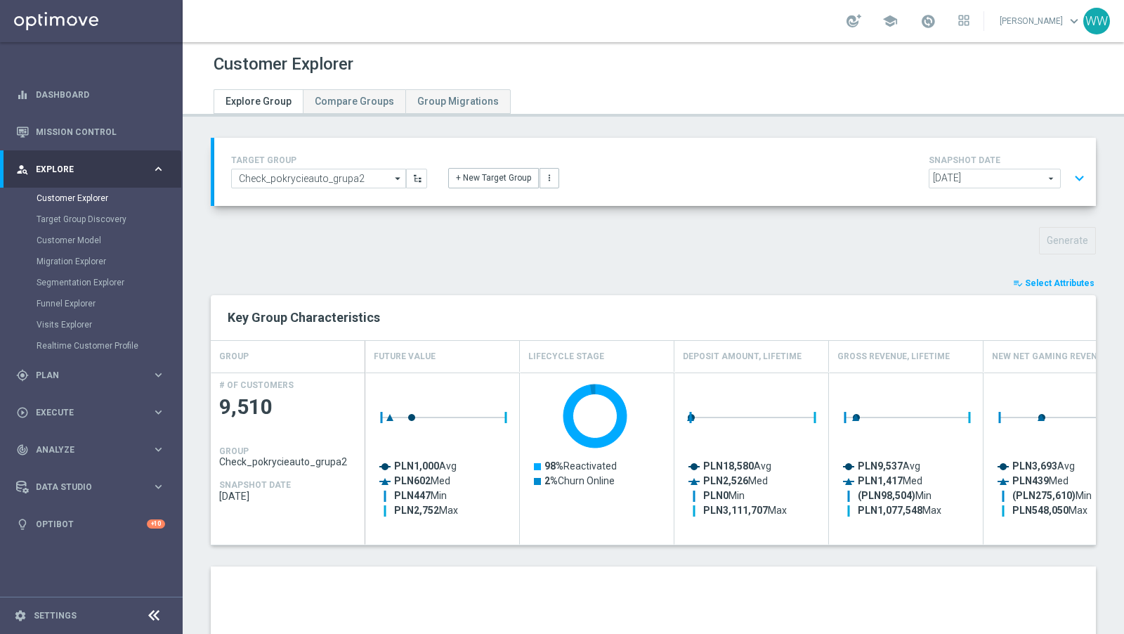
click at [1075, 178] on button "expand_more" at bounding box center [1079, 178] width 20 height 27
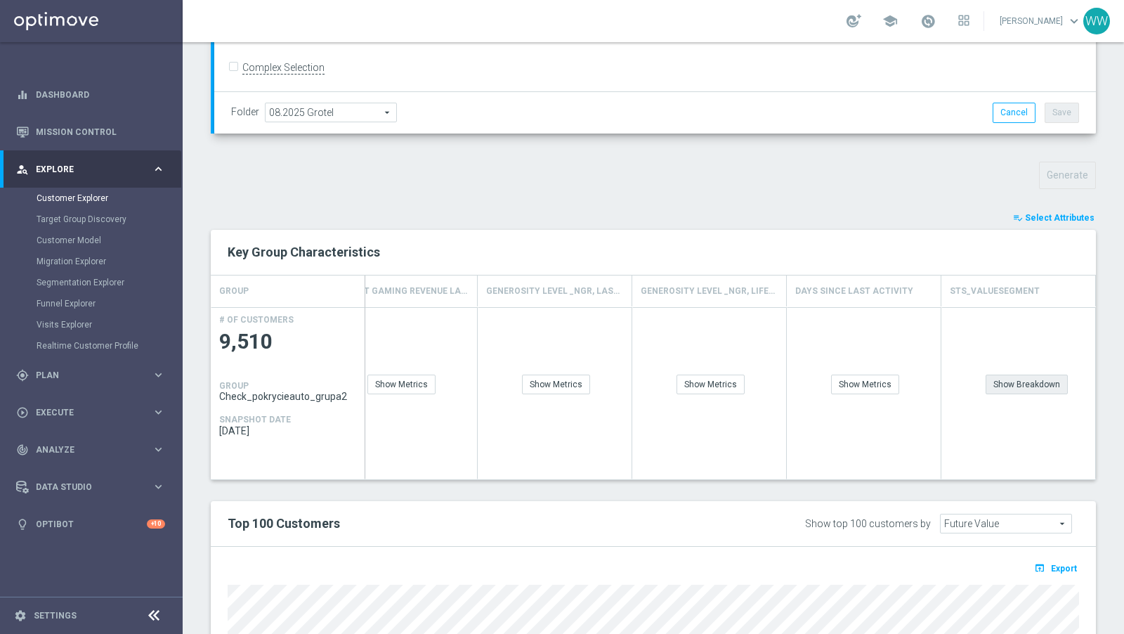
click at [1005, 383] on div "Show Breakdown" at bounding box center [1026, 384] width 82 height 20
click at [870, 383] on div "Show Metrics" at bounding box center [865, 384] width 68 height 20
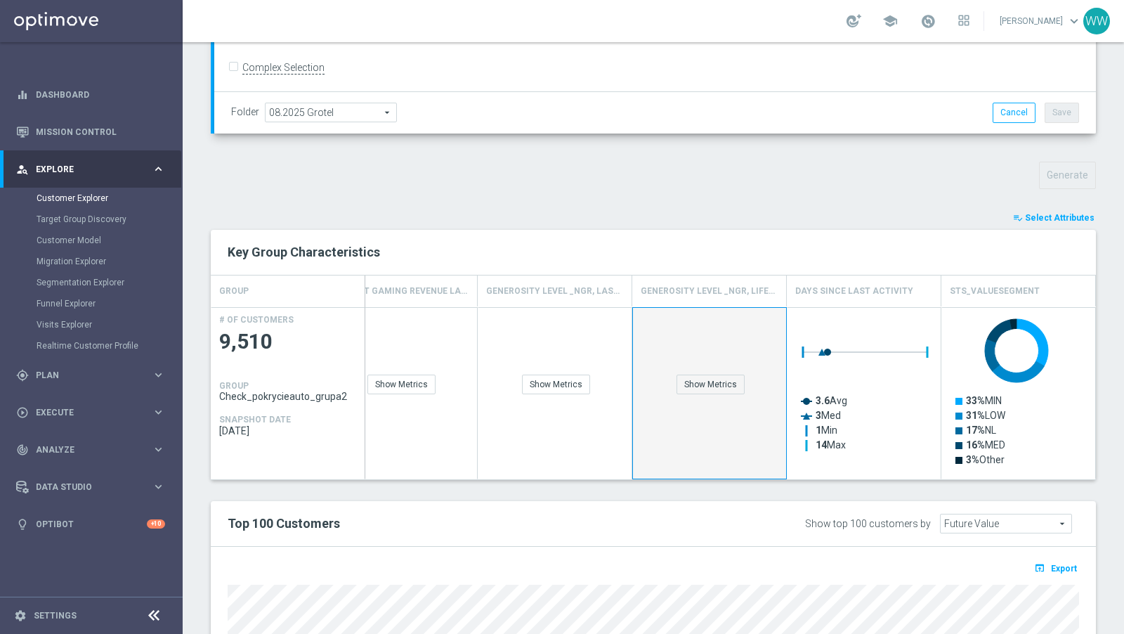
click at [713, 391] on div "Show Metrics" at bounding box center [709, 393] width 155 height 172
click at [713, 386] on div "Show Metrics" at bounding box center [710, 384] width 68 height 20
